Goal: Information Seeking & Learning: Learn about a topic

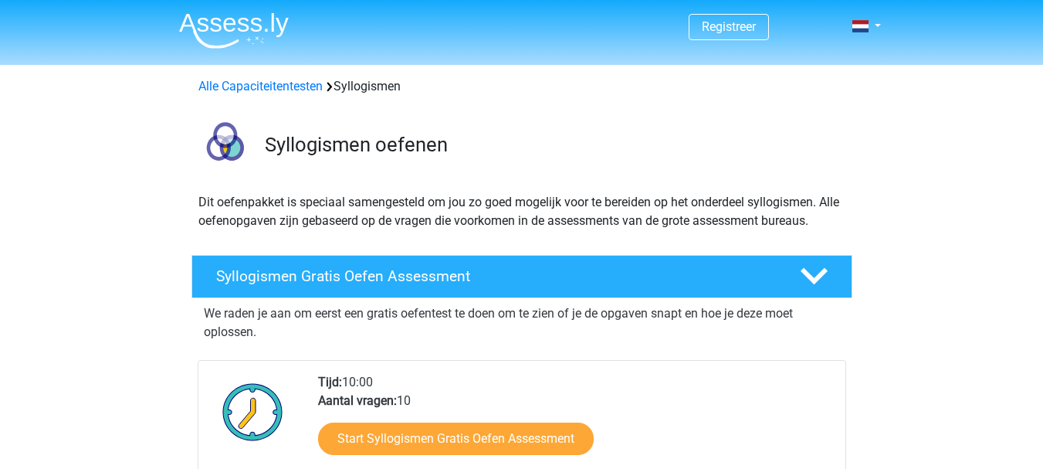
scroll to position [303, 0]
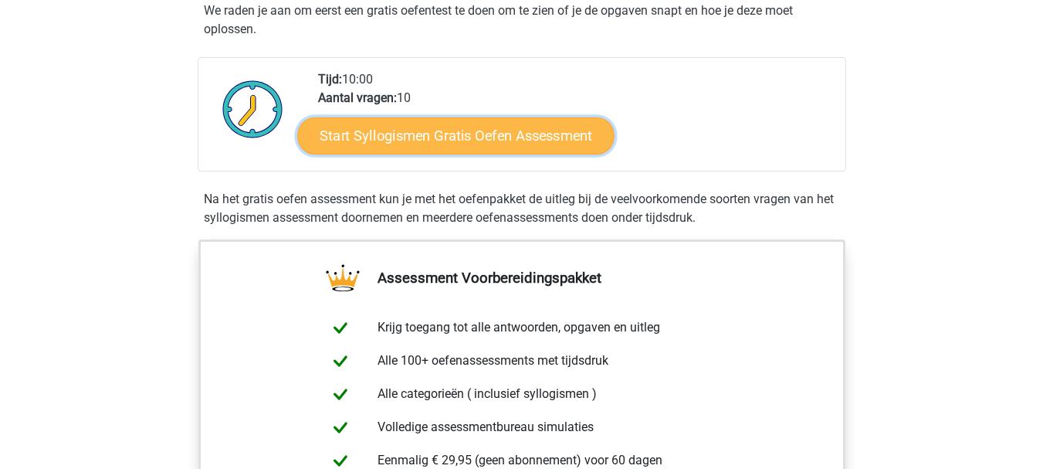
click at [488, 140] on link "Start Syllogismen Gratis Oefen Assessment" at bounding box center [455, 135] width 317 height 37
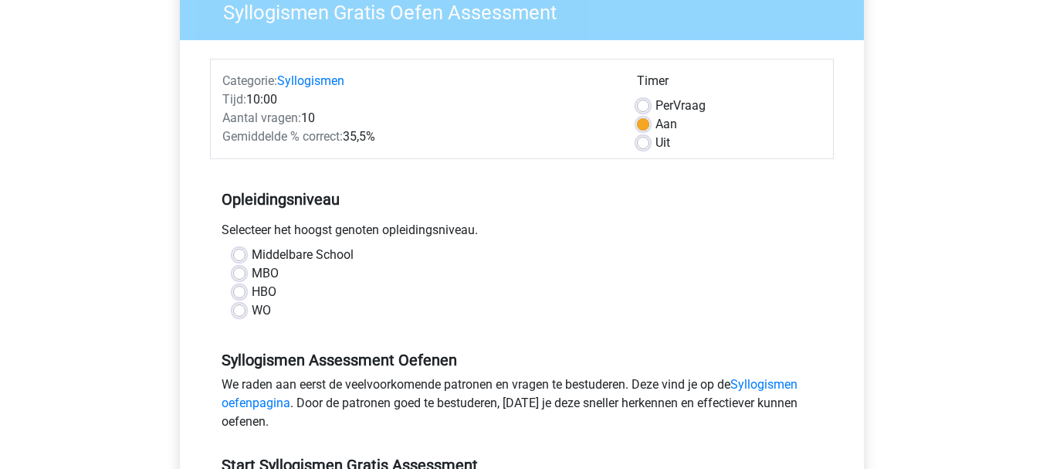
scroll to position [143, 0]
click at [252, 311] on label "WO" at bounding box center [261, 309] width 19 height 19
click at [245, 311] on input "WO" at bounding box center [239, 307] width 12 height 15
radio input "true"
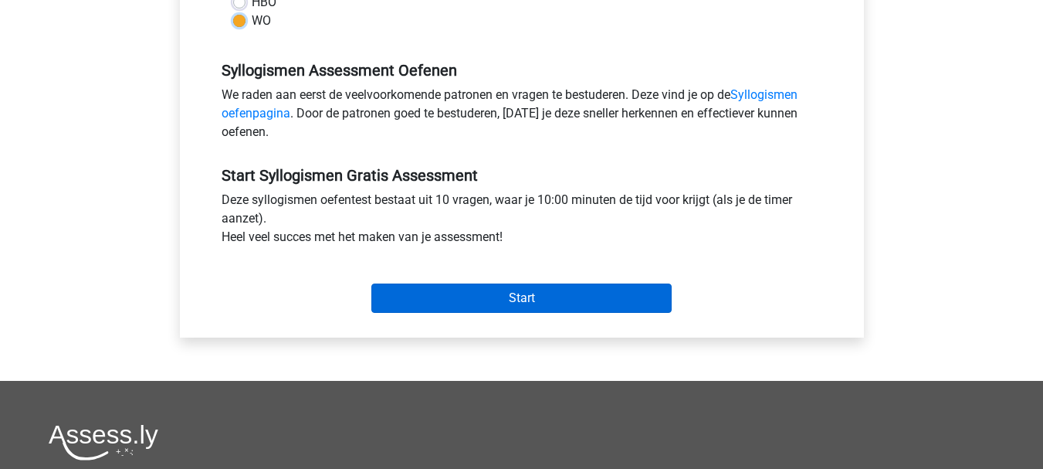
scroll to position [439, 0]
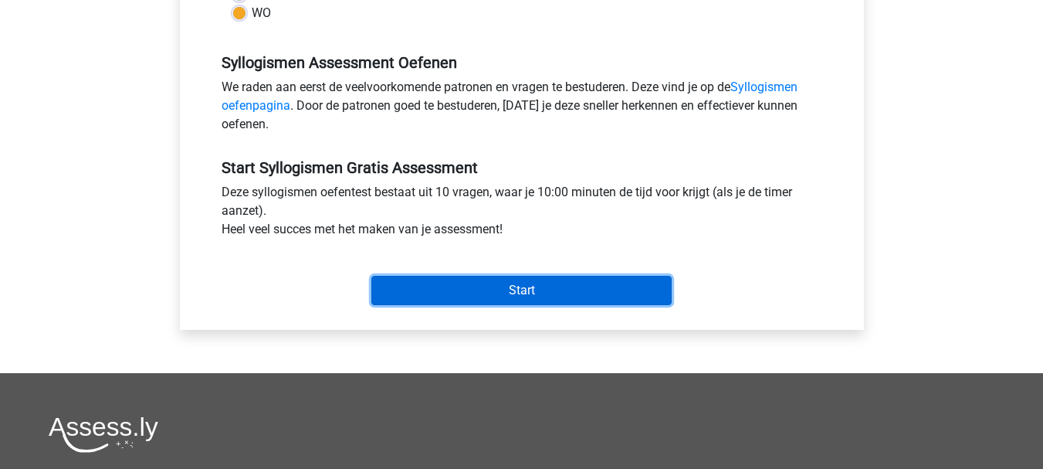
click at [455, 293] on input "Start" at bounding box center [521, 290] width 300 height 29
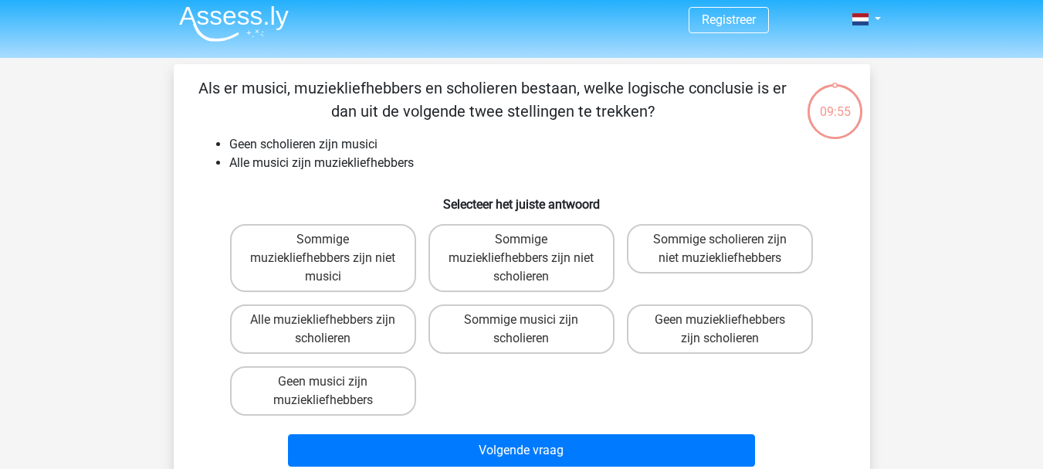
scroll to position [10, 0]
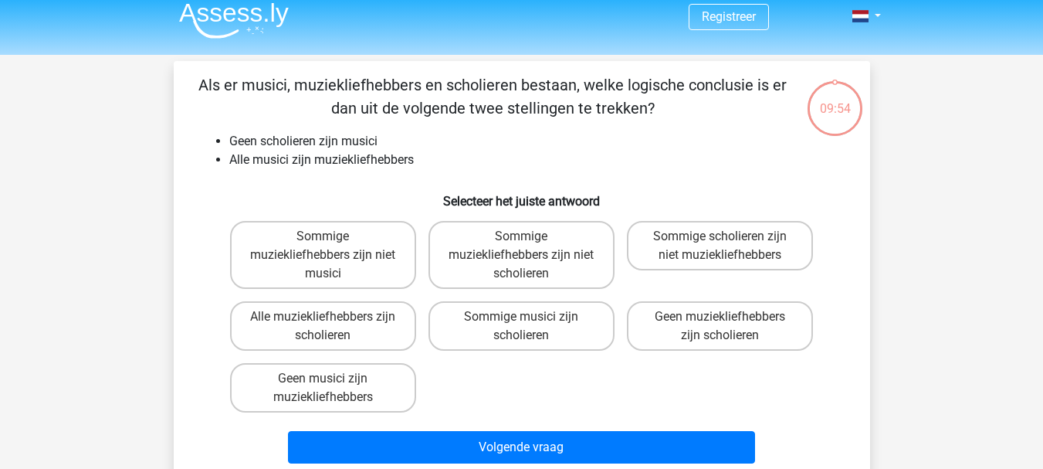
click at [411, 86] on p "Als er musici, muziekliefhebbers en scholieren bestaan, welke logische conclusi…" at bounding box center [492, 96] width 589 height 46
click at [553, 86] on p "Als er musici, muziekliefhebbers en scholieren bestaan, welke logische conclusi…" at bounding box center [492, 96] width 589 height 46
click at [465, 111] on p "Als er musici, muziekliefhebbers en scholieren bestaan, welke logische conclusi…" at bounding box center [492, 96] width 589 height 46
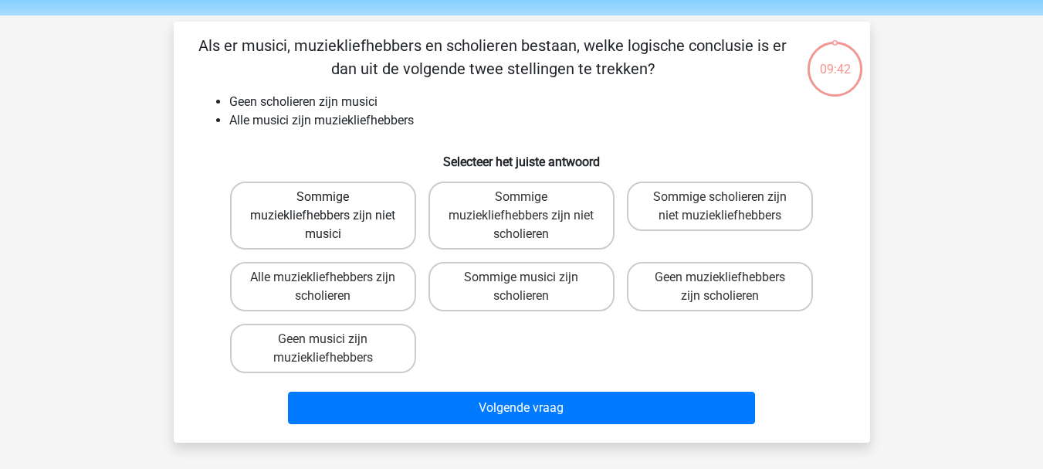
scroll to position [52, 0]
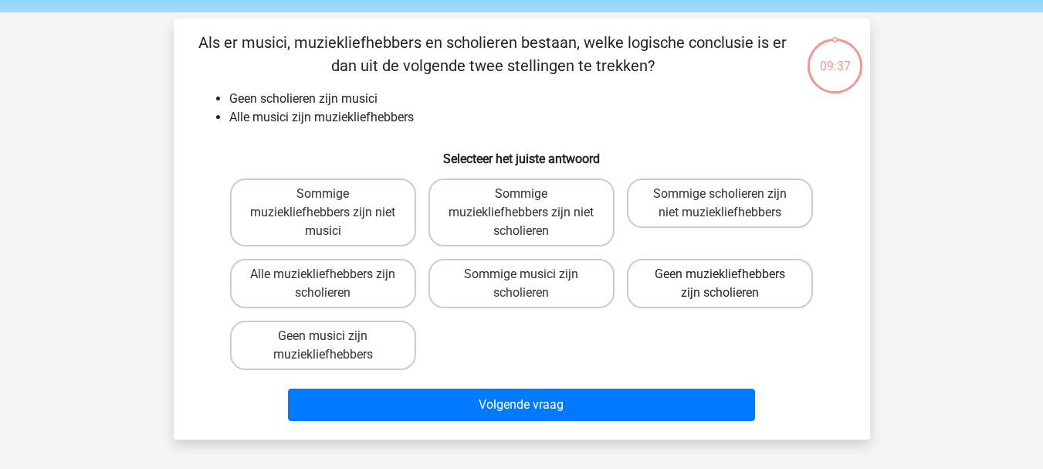
click at [685, 289] on label "Geen muziekliefhebbers zijn scholieren" at bounding box center [720, 283] width 186 height 49
click at [720, 284] on input "Geen muziekliefhebbers zijn scholieren" at bounding box center [725, 279] width 10 height 10
radio input "true"
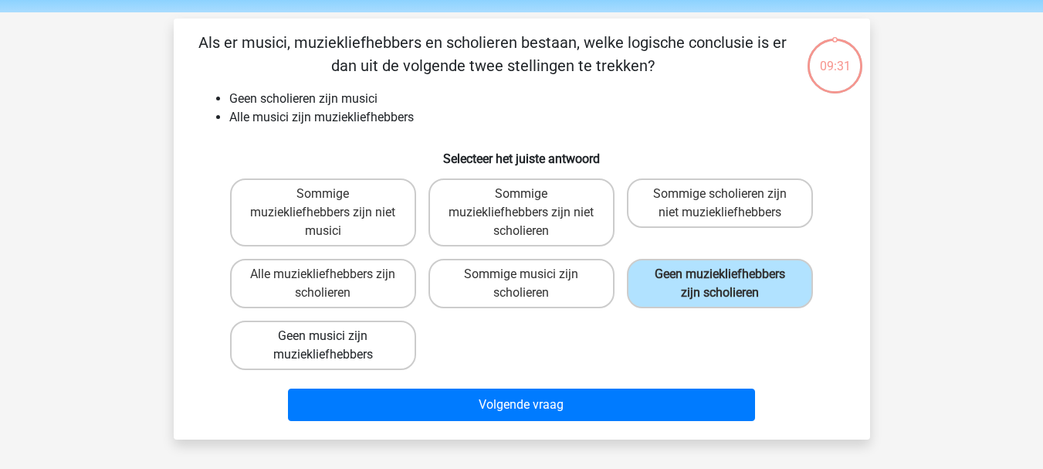
click at [336, 349] on label "Geen musici zijn muziekliefhebbers" at bounding box center [323, 344] width 186 height 49
click at [333, 346] on input "Geen musici zijn muziekliefhebbers" at bounding box center [328, 341] width 10 height 10
radio input "true"
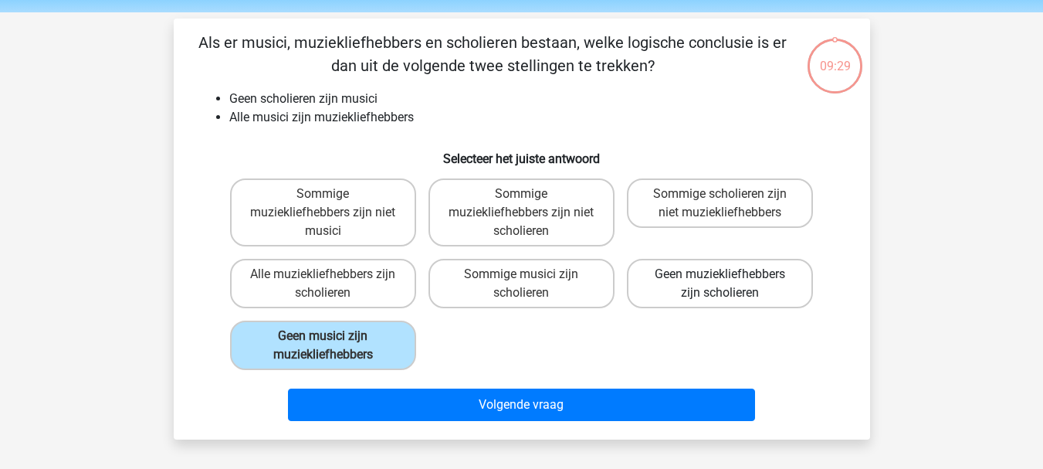
click at [699, 271] on label "Geen muziekliefhebbers zijn scholieren" at bounding box center [720, 283] width 186 height 49
click at [720, 274] on input "Geen muziekliefhebbers zijn scholieren" at bounding box center [725, 279] width 10 height 10
radio input "true"
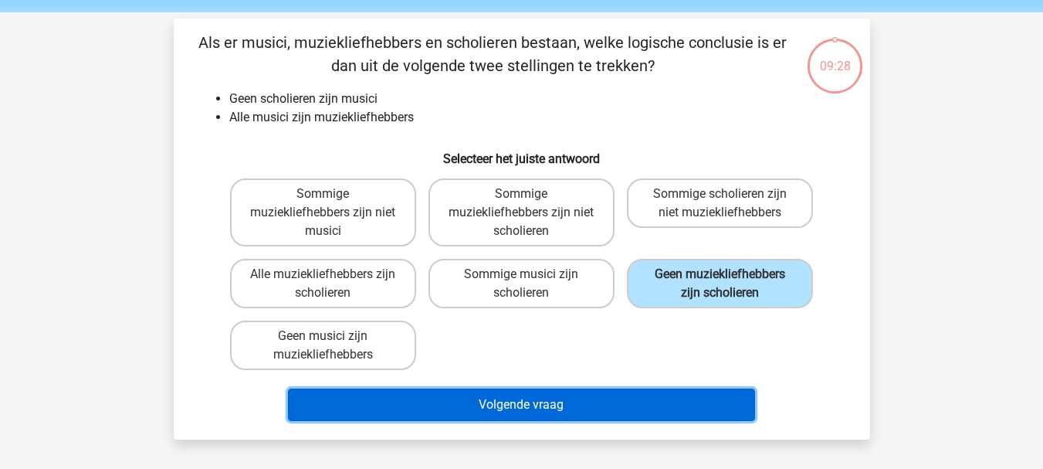
click at [546, 401] on button "Volgende vraag" at bounding box center [521, 404] width 467 height 32
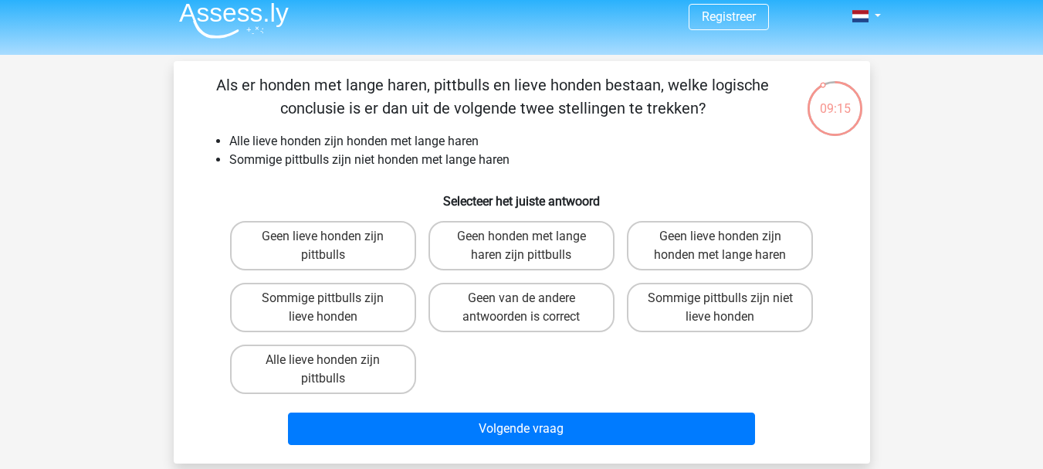
scroll to position [28, 0]
